Goal: Information Seeking & Learning: Find specific fact

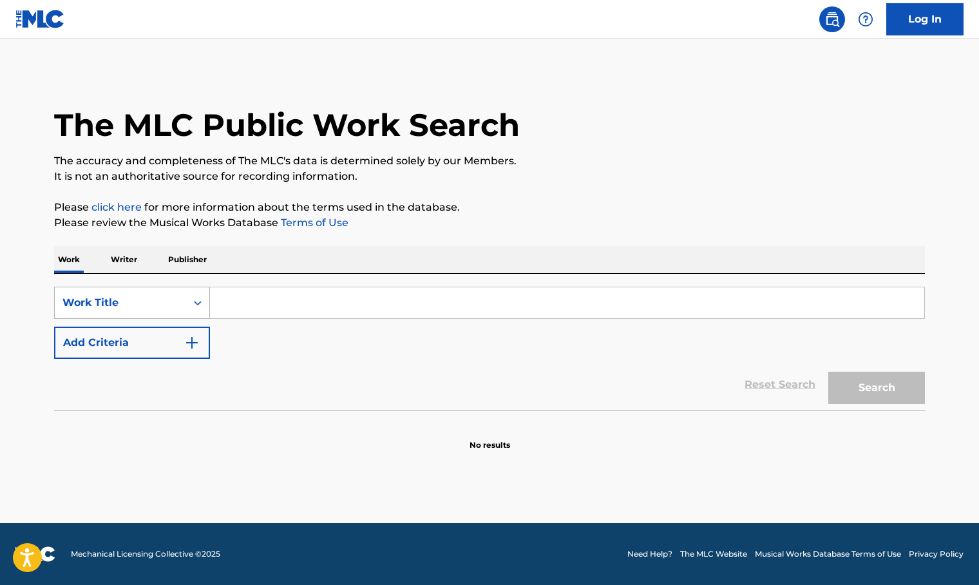
click at [104, 303] on div "Work Title" at bounding box center [120, 302] width 116 height 15
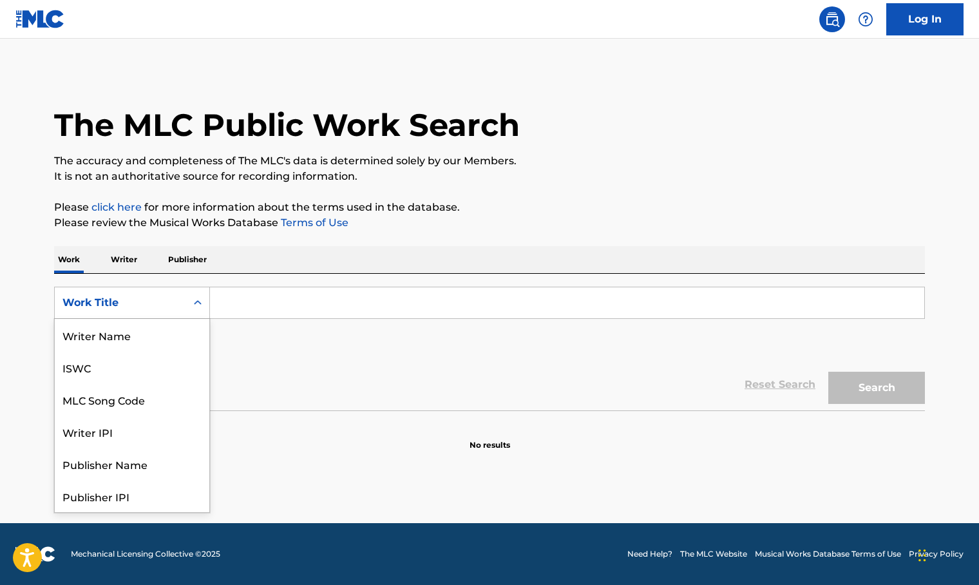
scroll to position [64, 0]
click at [229, 303] on input "Search Form" at bounding box center [567, 302] width 714 height 31
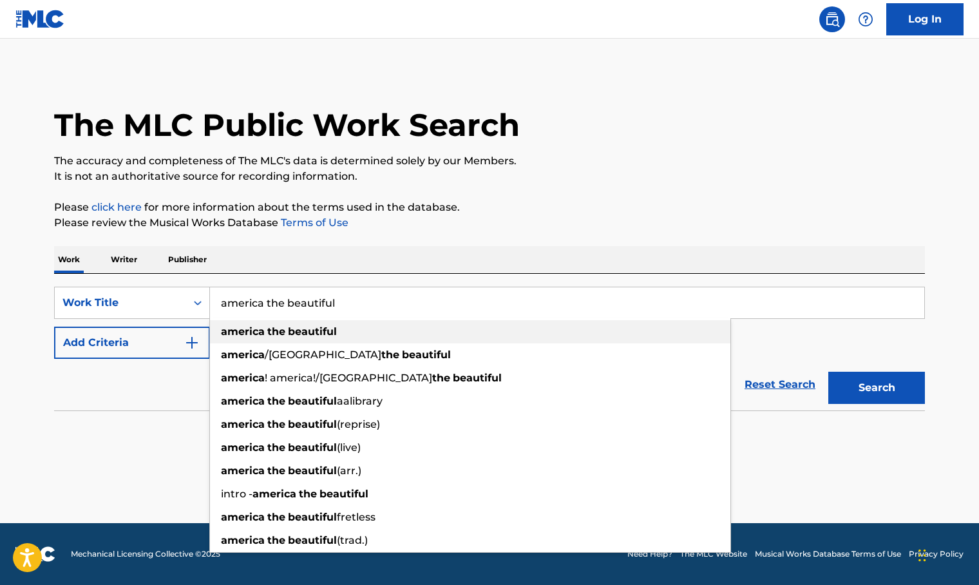
type input "america the beautiful"
click at [261, 336] on strong "america" at bounding box center [243, 331] width 44 height 12
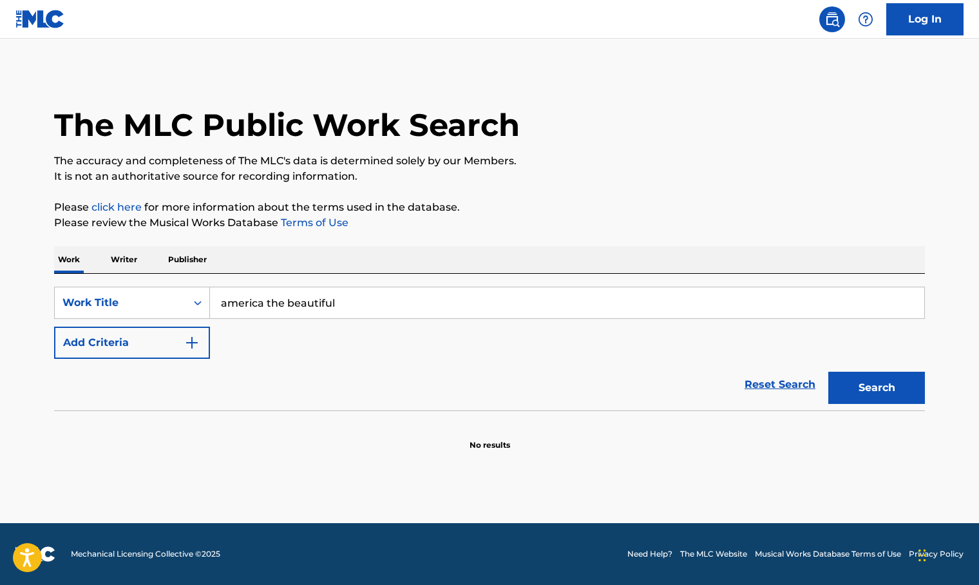
click at [153, 344] on button "Add Criteria" at bounding box center [132, 342] width 156 height 32
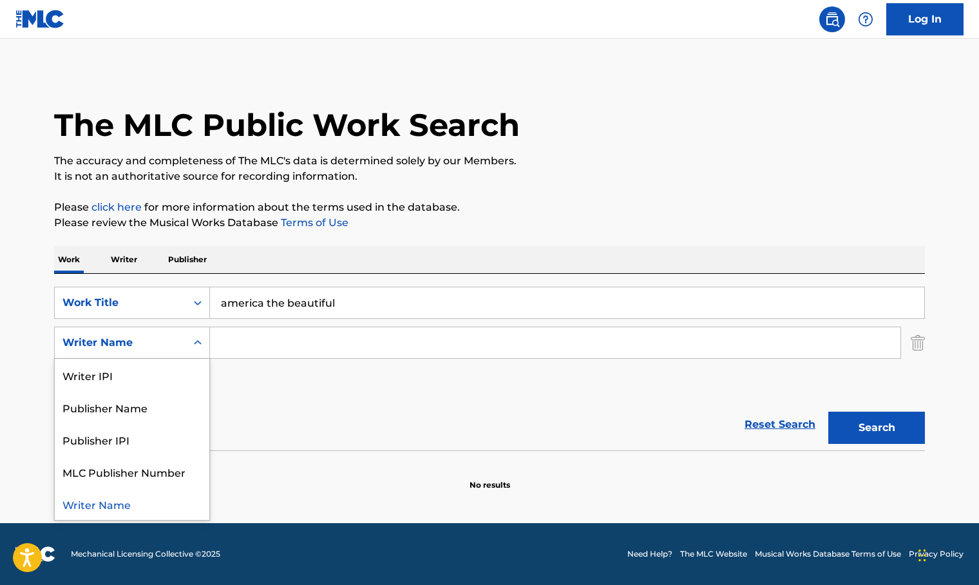
click at [153, 344] on div "Writer Name" at bounding box center [120, 342] width 116 height 15
click at [241, 342] on input "Search Form" at bounding box center [555, 342] width 690 height 31
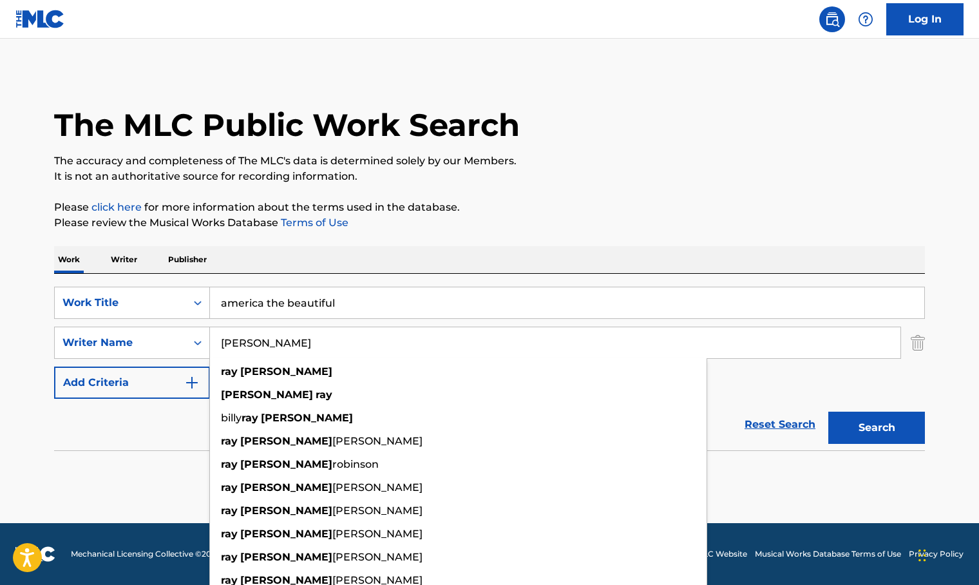
type input "[PERSON_NAME]"
click at [828, 411] on button "Search" at bounding box center [876, 427] width 97 height 32
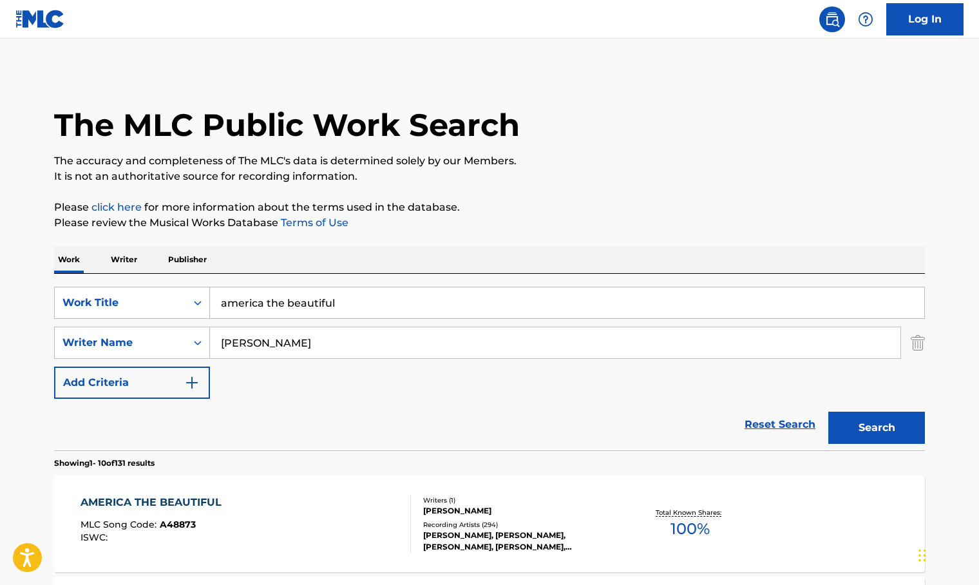
click at [194, 500] on div "AMERICA THE BEAUTIFUL" at bounding box center [153, 501] width 147 height 15
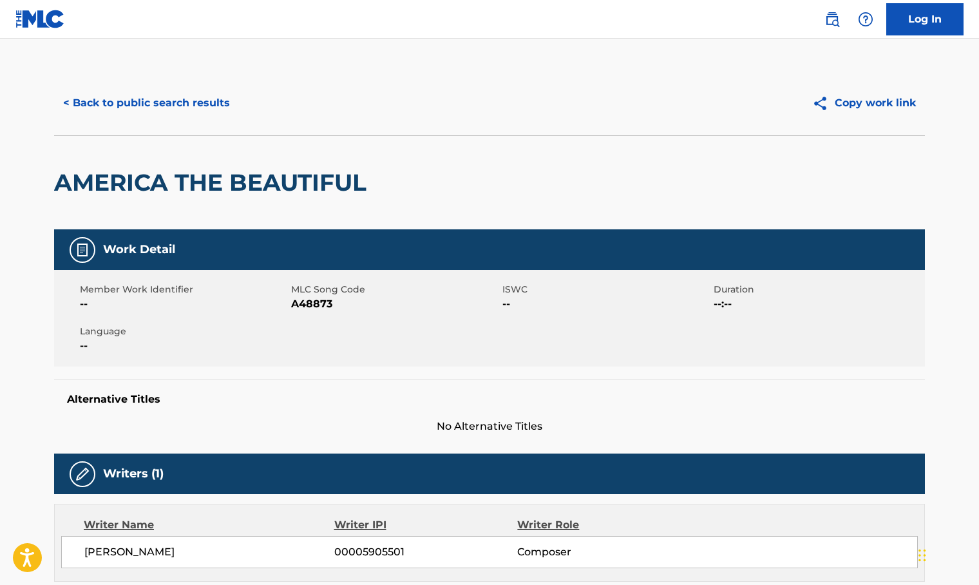
drag, startPoint x: 37, startPoint y: 104, endPoint x: 254, endPoint y: 9, distance: 236.7
